Goal: Transaction & Acquisition: Obtain resource

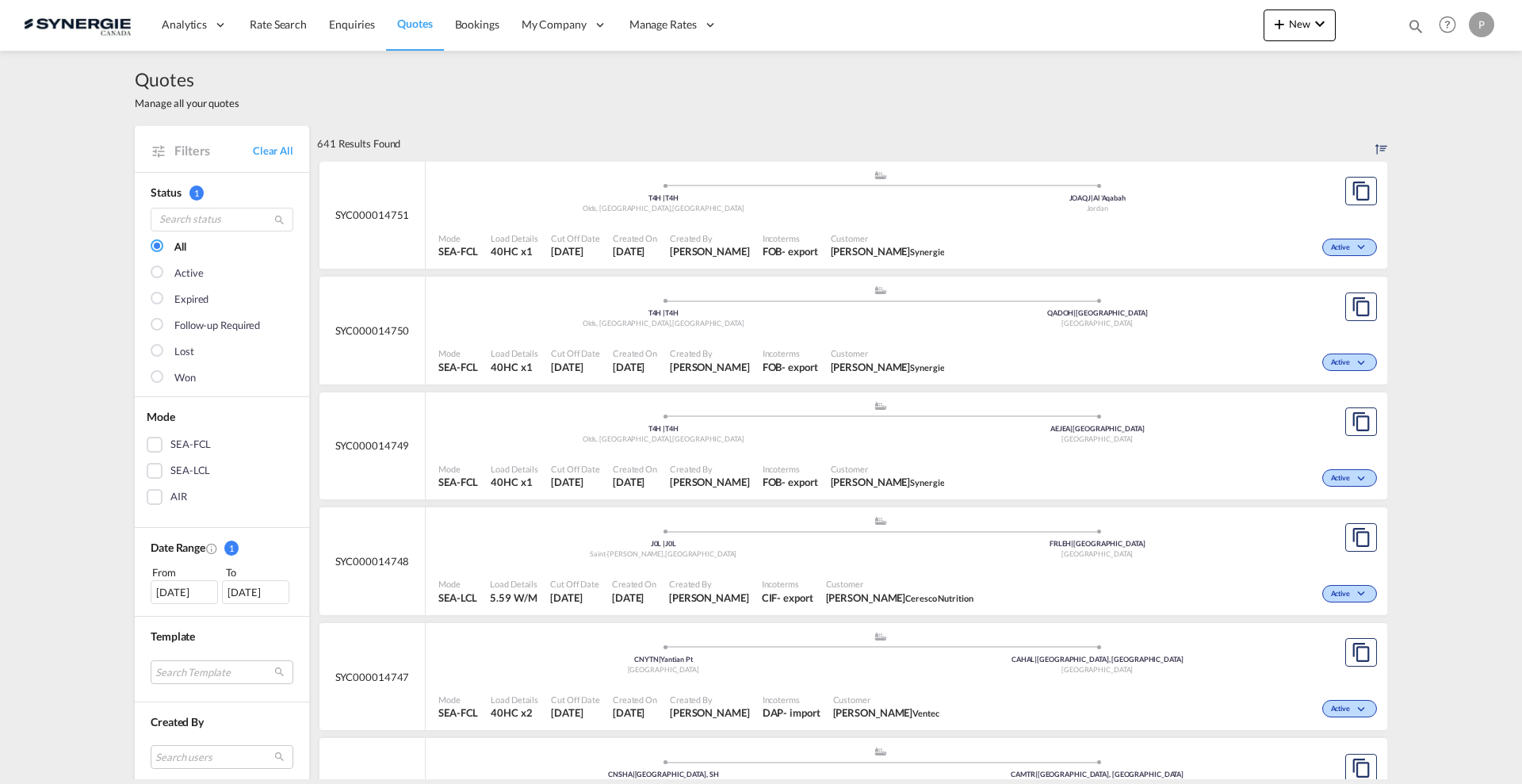
click at [1417, 18] on md-icon "icon-magnify" at bounding box center [1416, 26] width 18 height 18
click at [1416, 24] on md-icon "icon-magnify" at bounding box center [1409, 26] width 19 height 19
click at [1273, 19] on input at bounding box center [1297, 25] width 197 height 28
click at [1189, 22] on select "Bookings Quotes Enquiries" at bounding box center [1163, 26] width 75 height 28
click at [1126, 12] on select "Bookings Quotes Enquiries" at bounding box center [1163, 26] width 75 height 28
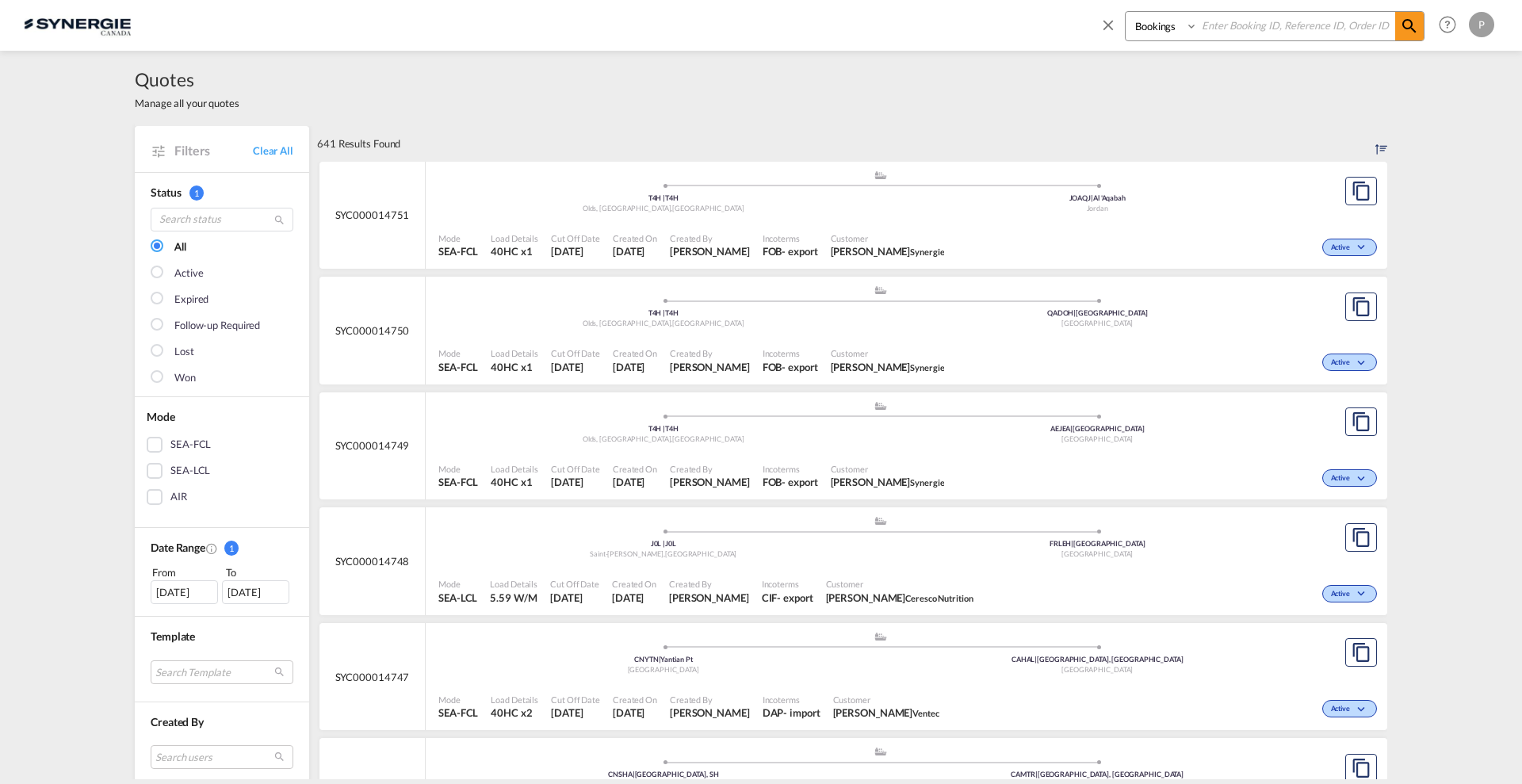
click at [1177, 78] on div "Quotes Manage all your quotes" at bounding box center [761, 89] width 1253 height 75
click at [1173, 23] on select "Bookings Quotes Enquiries" at bounding box center [1163, 26] width 75 height 28
select select "Quotes"
click at [1126, 12] on select "Bookings Quotes Enquiries" at bounding box center [1163, 26] width 75 height 28
click at [1243, 11] on div "Bookings Quotes Enquiries" at bounding box center [1274, 26] width 299 height 30
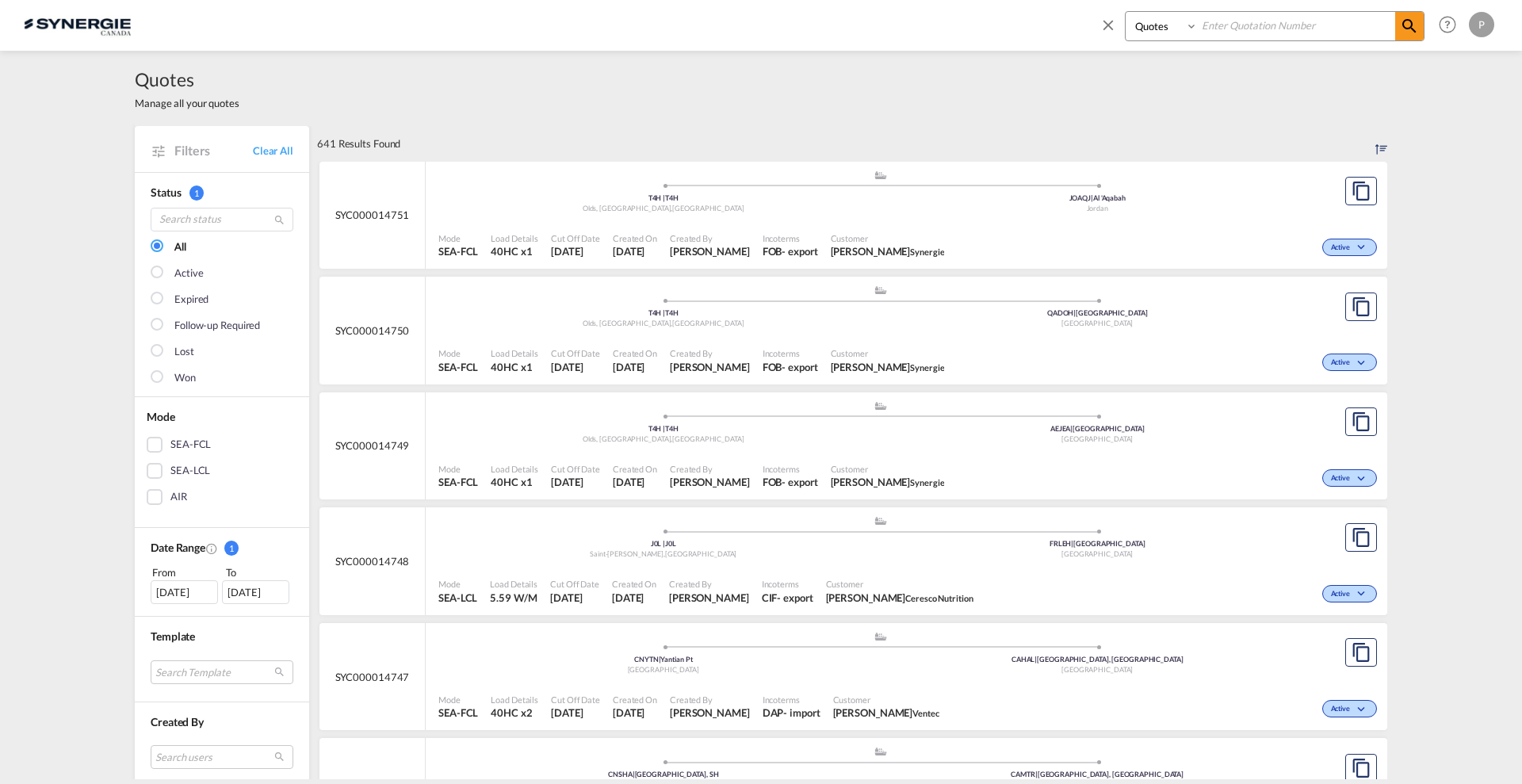
click at [1243, 27] on input at bounding box center [1297, 25] width 197 height 28
paste input "SYC000014685"
type input "SYC000014685"
click at [1396, 23] on span at bounding box center [1410, 26] width 28 height 28
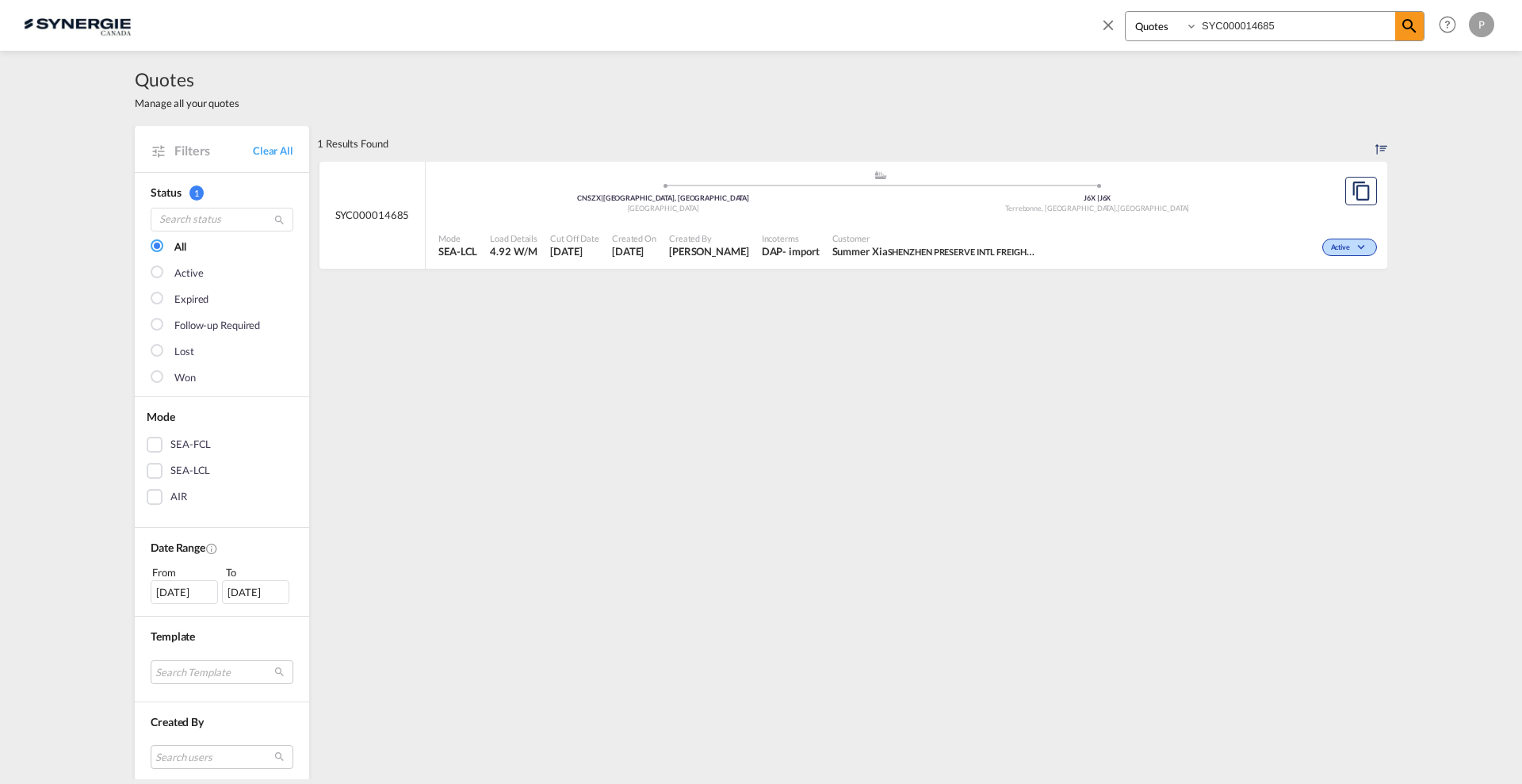
click at [882, 216] on div ".a{fill:#aaa8ad;} .a{fill:#aaa8ad;} CNSZX | Shenzhen, GD China J6X | J6X Terreb…" at bounding box center [880, 196] width 884 height 52
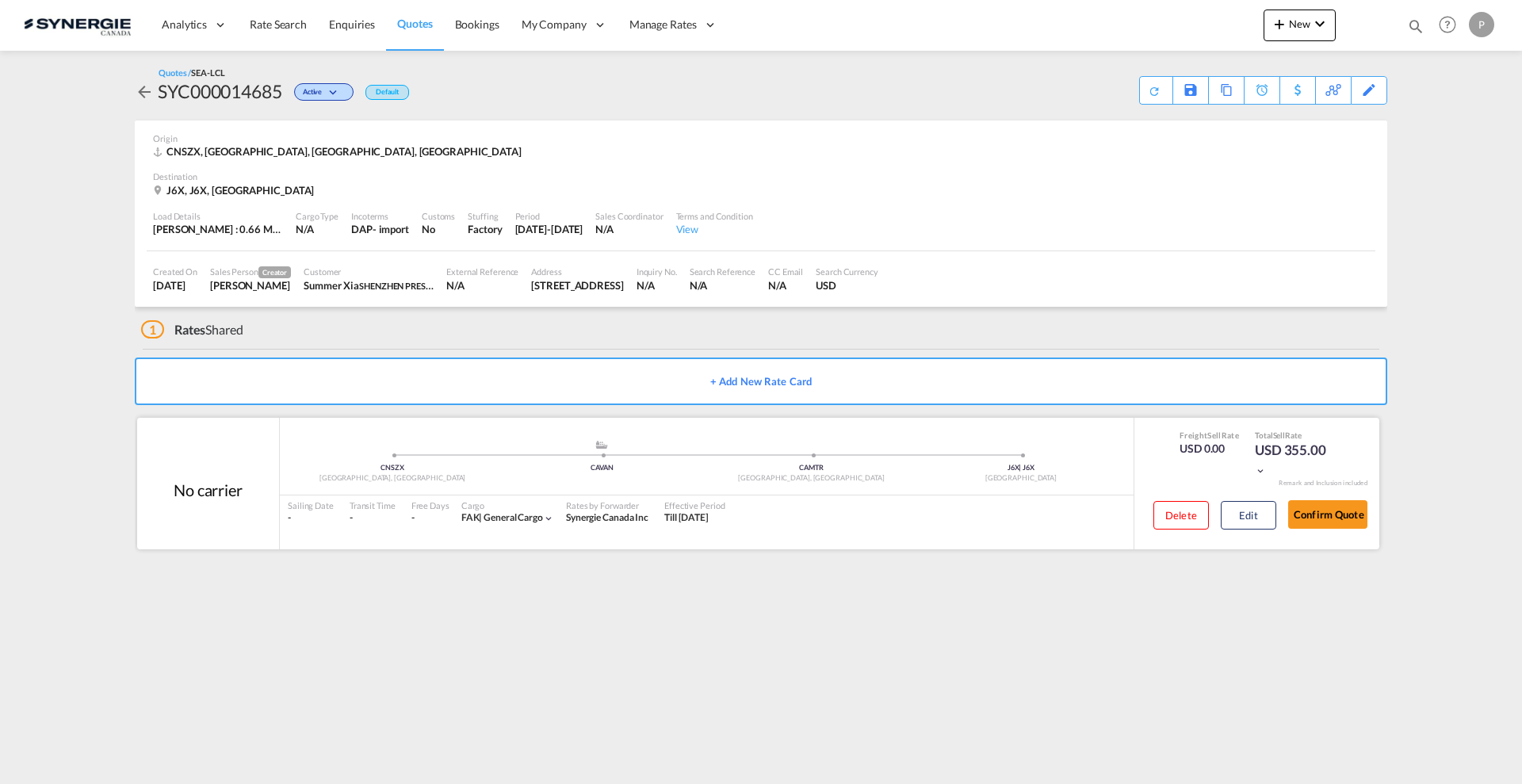
click at [1319, 529] on div "Confirm Quote" at bounding box center [1328, 518] width 79 height 45
click at [1323, 517] on button "Confirm Quote" at bounding box center [1328, 514] width 79 height 28
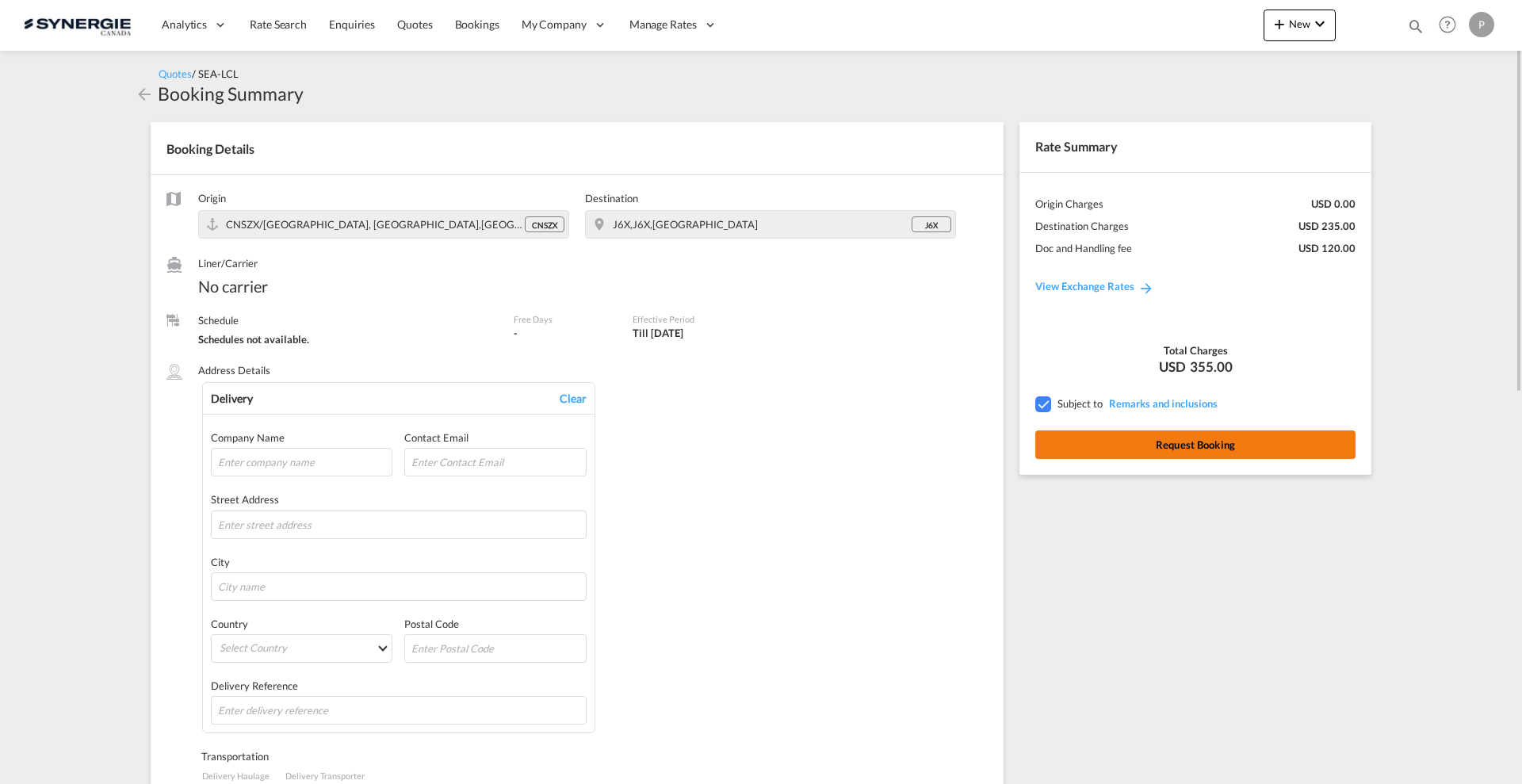
click at [1298, 452] on button "Request Booking" at bounding box center [1195, 445] width 320 height 28
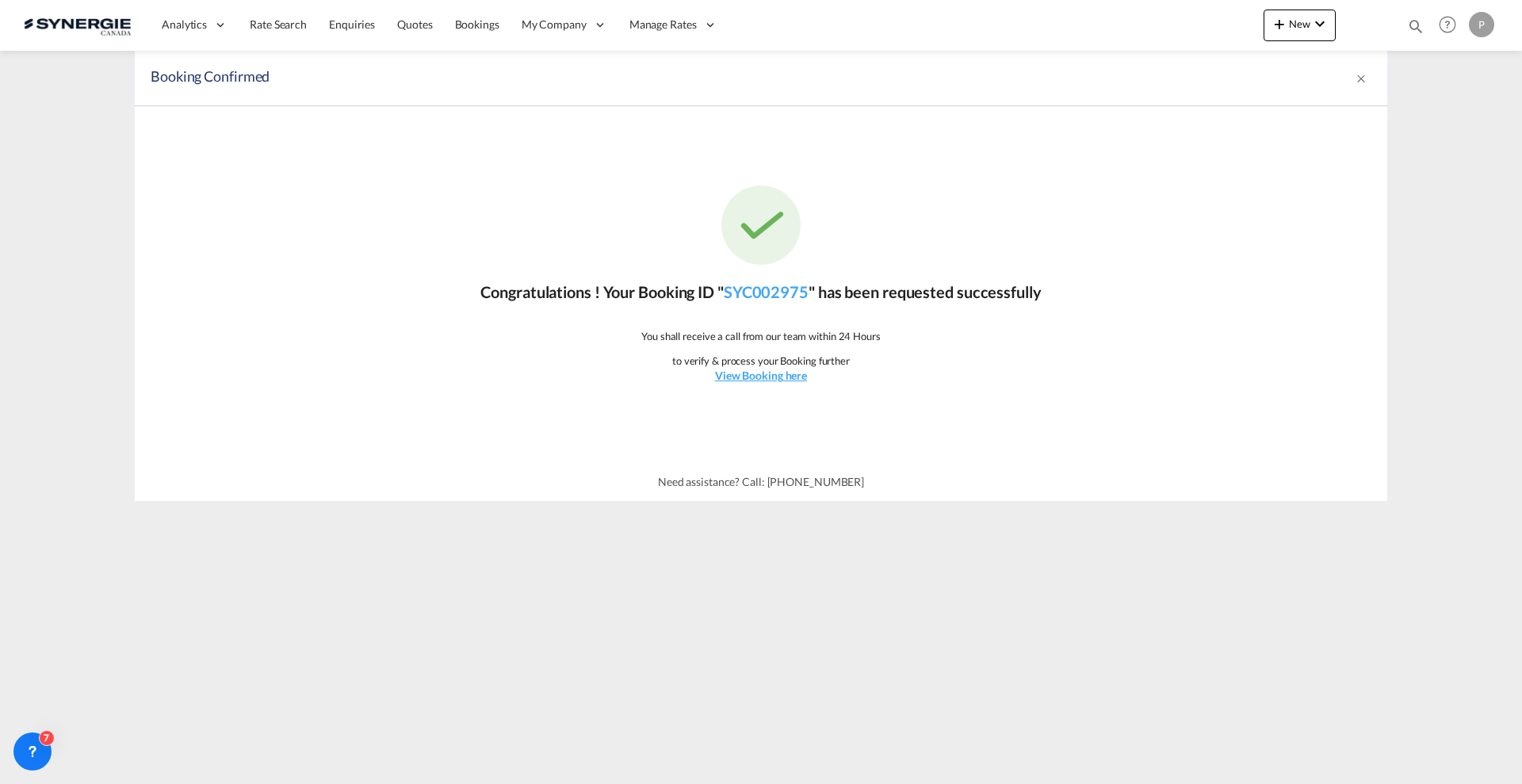
click at [1414, 23] on md-icon "icon-magnify" at bounding box center [1416, 26] width 18 height 18
click at [1165, 23] on select "Bookings Quotes Enquiries" at bounding box center [1163, 26] width 75 height 28
select select "Quotes"
click at [1126, 12] on select "Bookings Quotes Enquiries" at bounding box center [1163, 26] width 75 height 28
click at [1224, 43] on div "Bookings Quotes Enquiries" at bounding box center [1262, 30] width 325 height 38
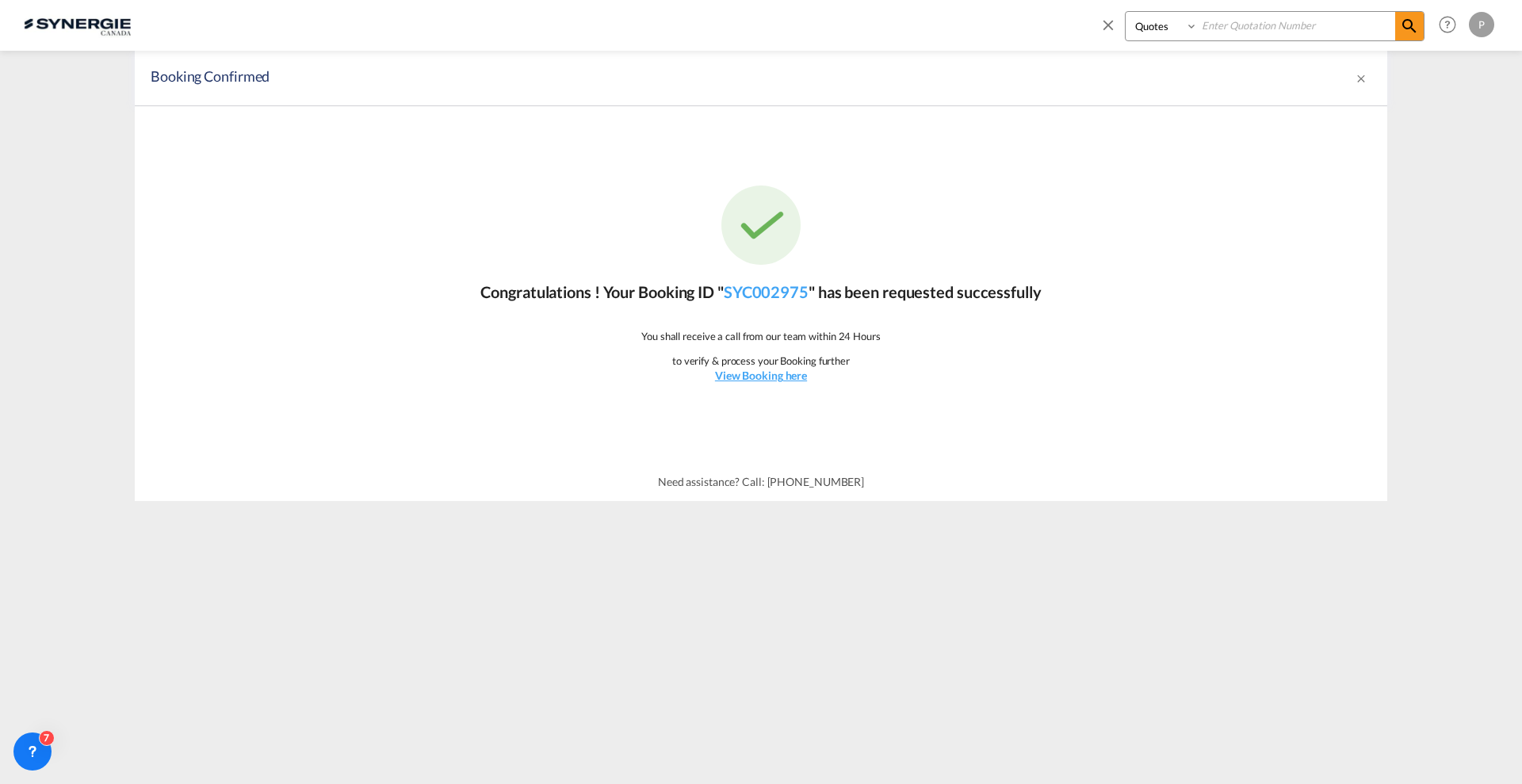
click at [1251, 24] on input at bounding box center [1297, 25] width 197 height 28
paste input "SYC000014742"
type input "SYC000014742"
click at [1412, 38] on span at bounding box center [1410, 26] width 28 height 28
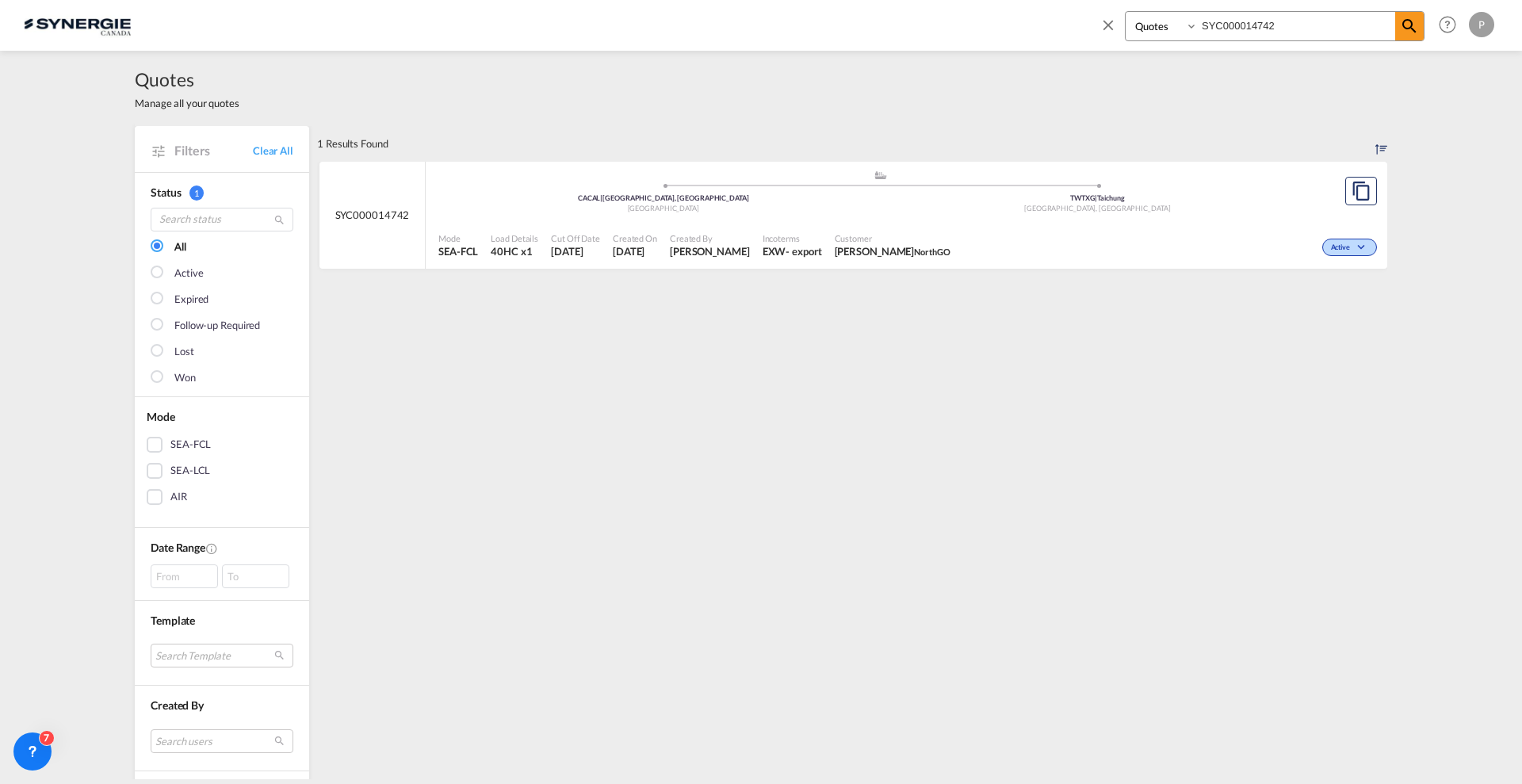
click at [941, 213] on div ".a{fill:#aaa8ad;} .a{fill:#aaa8ad;} CACAL | Calgary, AB Canada TWTXG | Taichung…" at bounding box center [880, 193] width 884 height 48
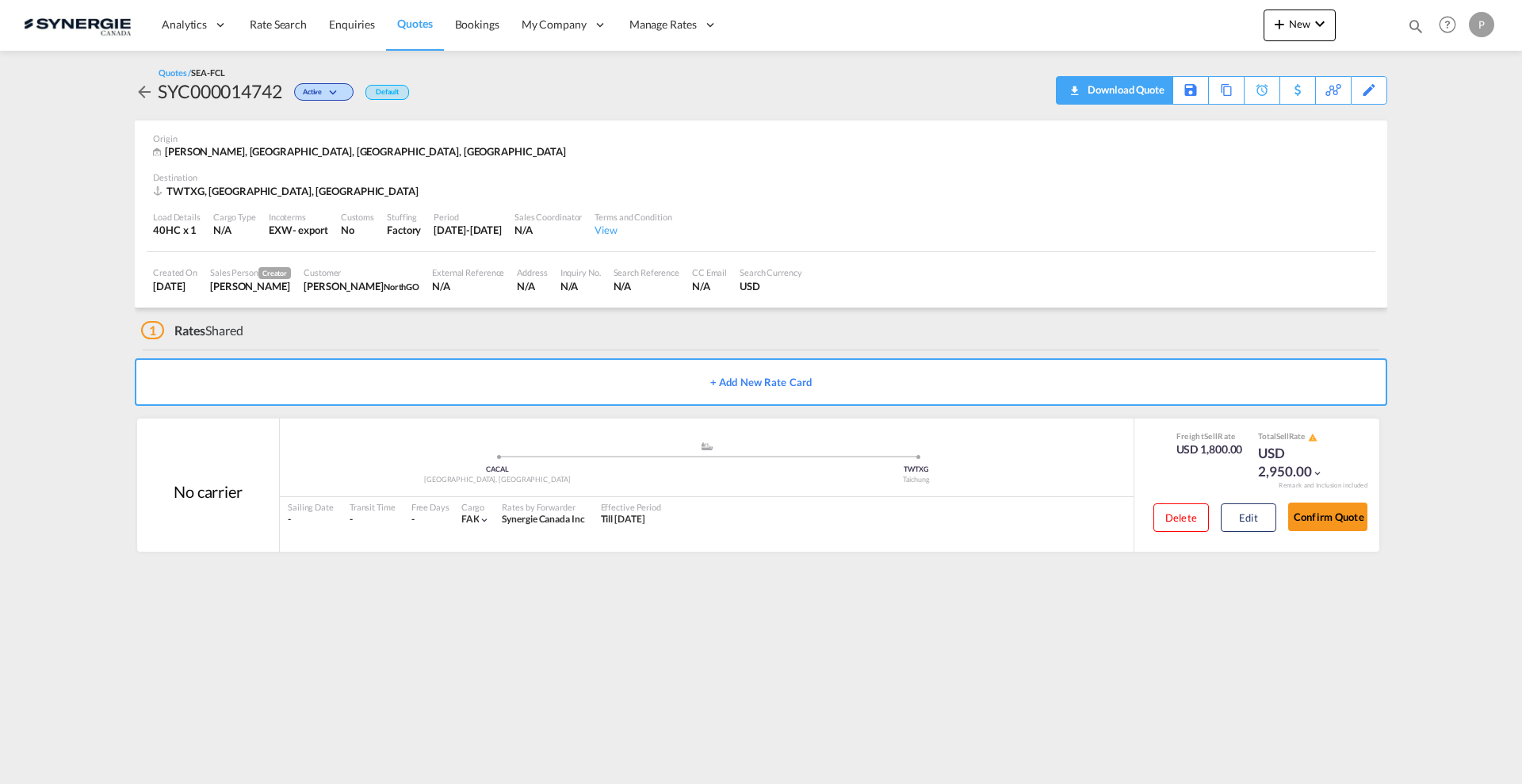
click at [1152, 95] on div "Download Quote" at bounding box center [1124, 89] width 81 height 25
